Goal: Task Accomplishment & Management: Manage account settings

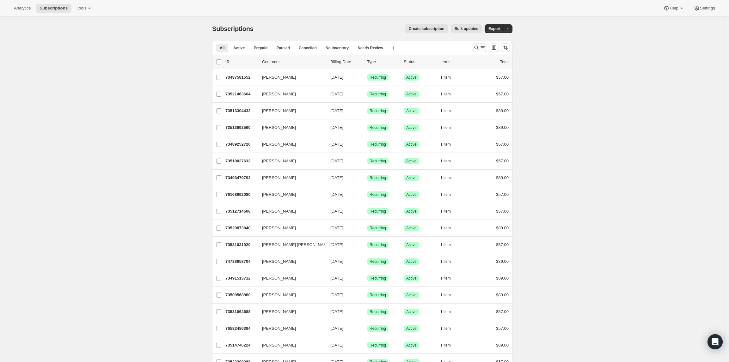
click at [477, 46] on icon "Search and filter results" at bounding box center [476, 48] width 6 height 6
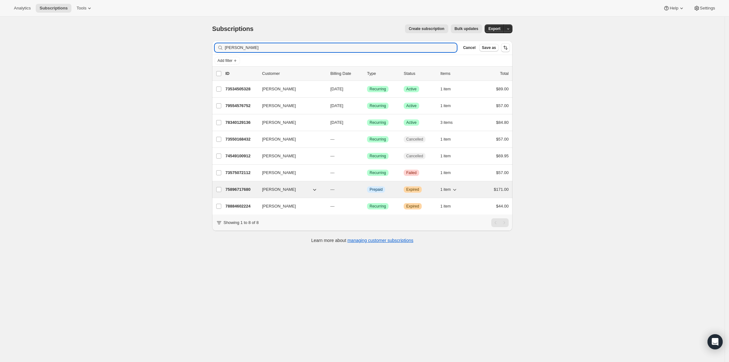
type input "[PERSON_NAME]"
click at [242, 193] on p "75896717680" at bounding box center [241, 190] width 32 height 6
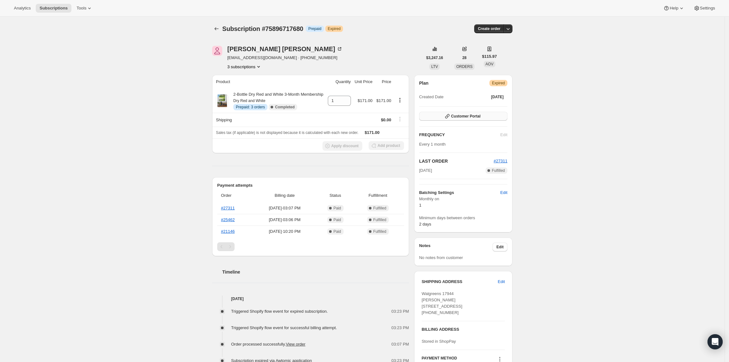
click at [470, 120] on button "Customer Portal" at bounding box center [463, 116] width 88 height 9
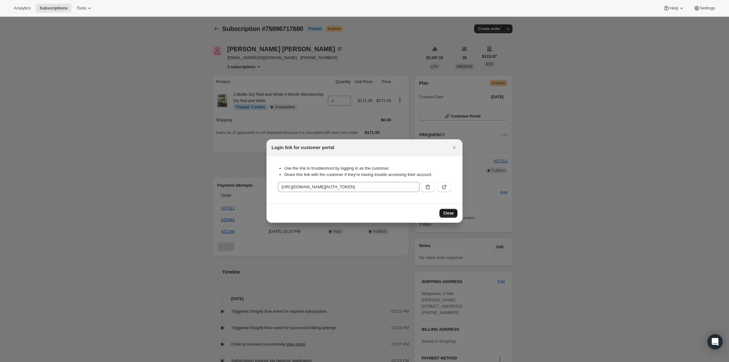
click at [450, 213] on span "Close" at bounding box center [448, 213] width 10 height 5
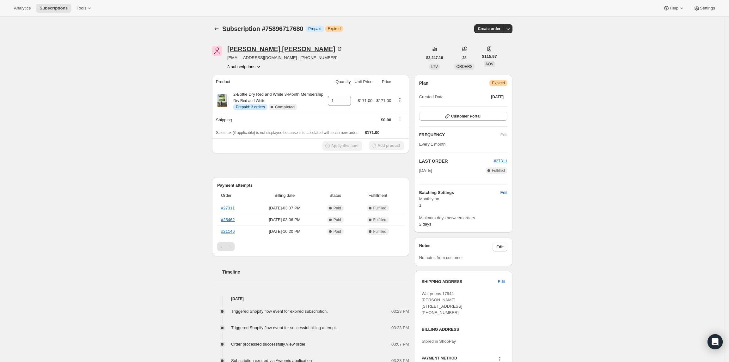
click at [263, 48] on div "[PERSON_NAME]" at bounding box center [284, 49] width 115 height 6
